Goal: Task Accomplishment & Management: Manage account settings

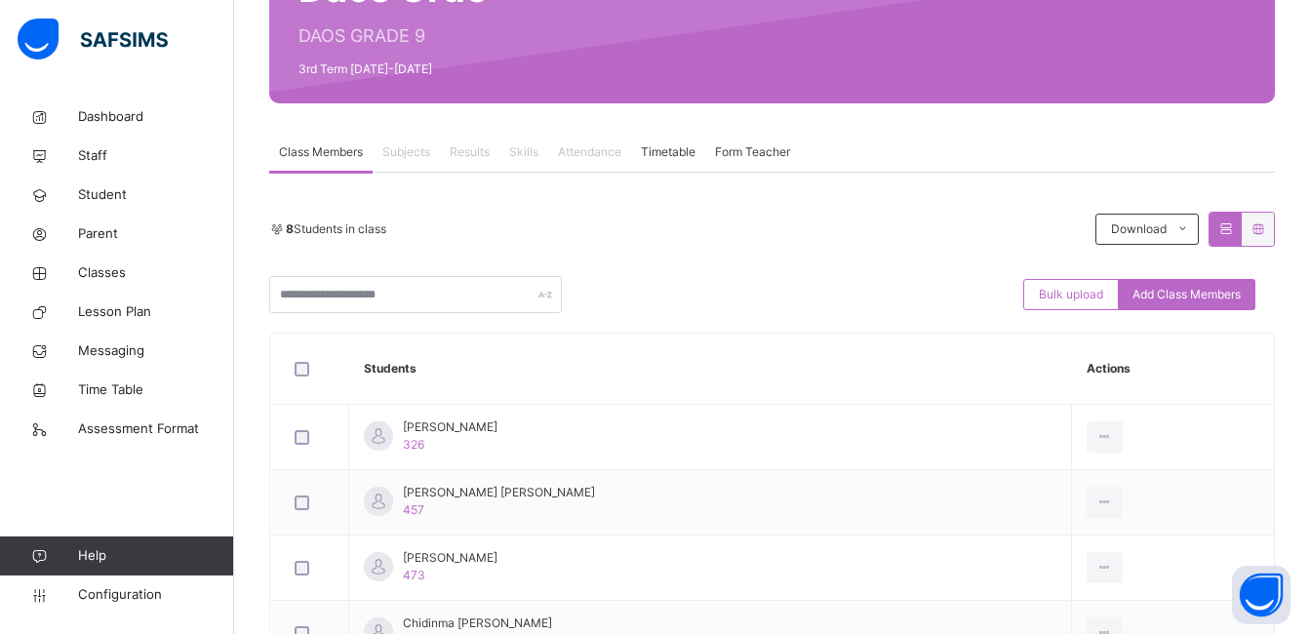
scroll to position [234, 0]
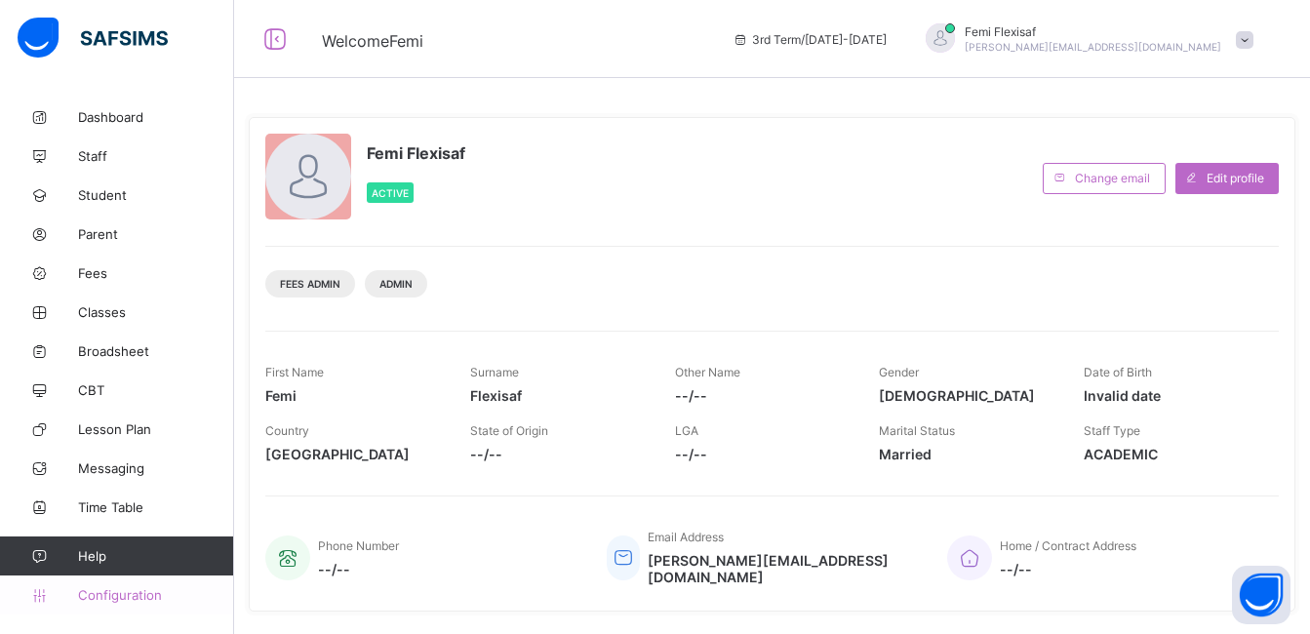
click at [140, 594] on span "Configuration" at bounding box center [155, 595] width 155 height 16
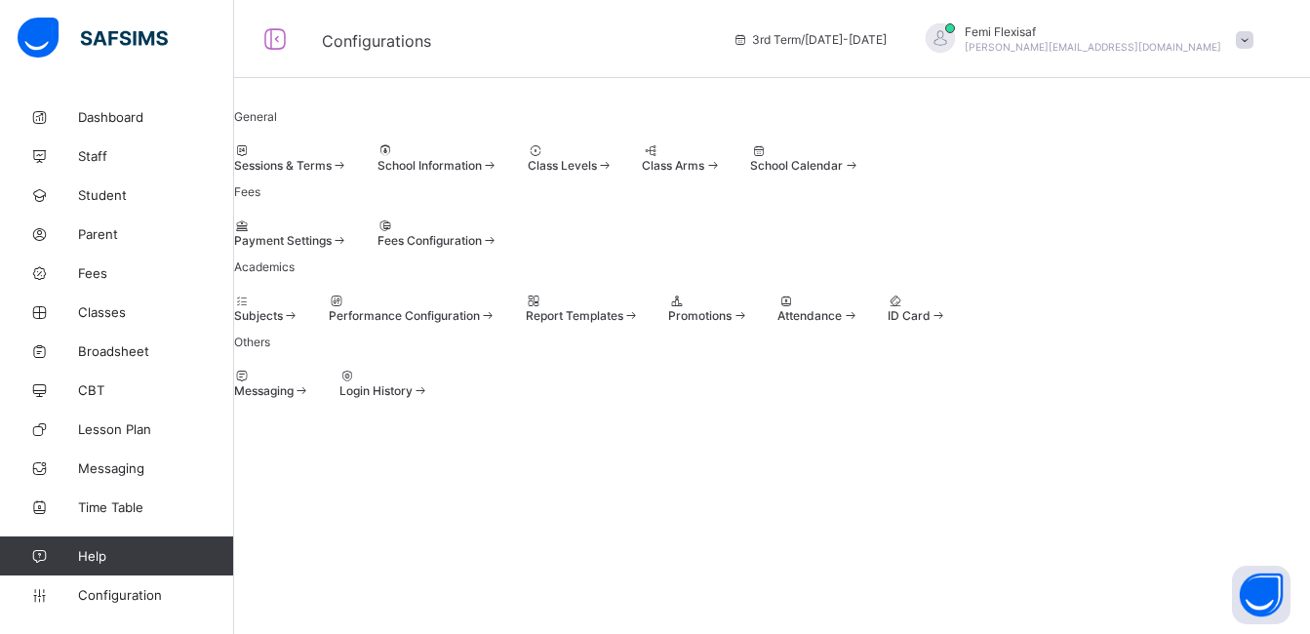
click at [480, 323] on span "Performance Configuration" at bounding box center [404, 315] width 151 height 15
